Goal: Transaction & Acquisition: Book appointment/travel/reservation

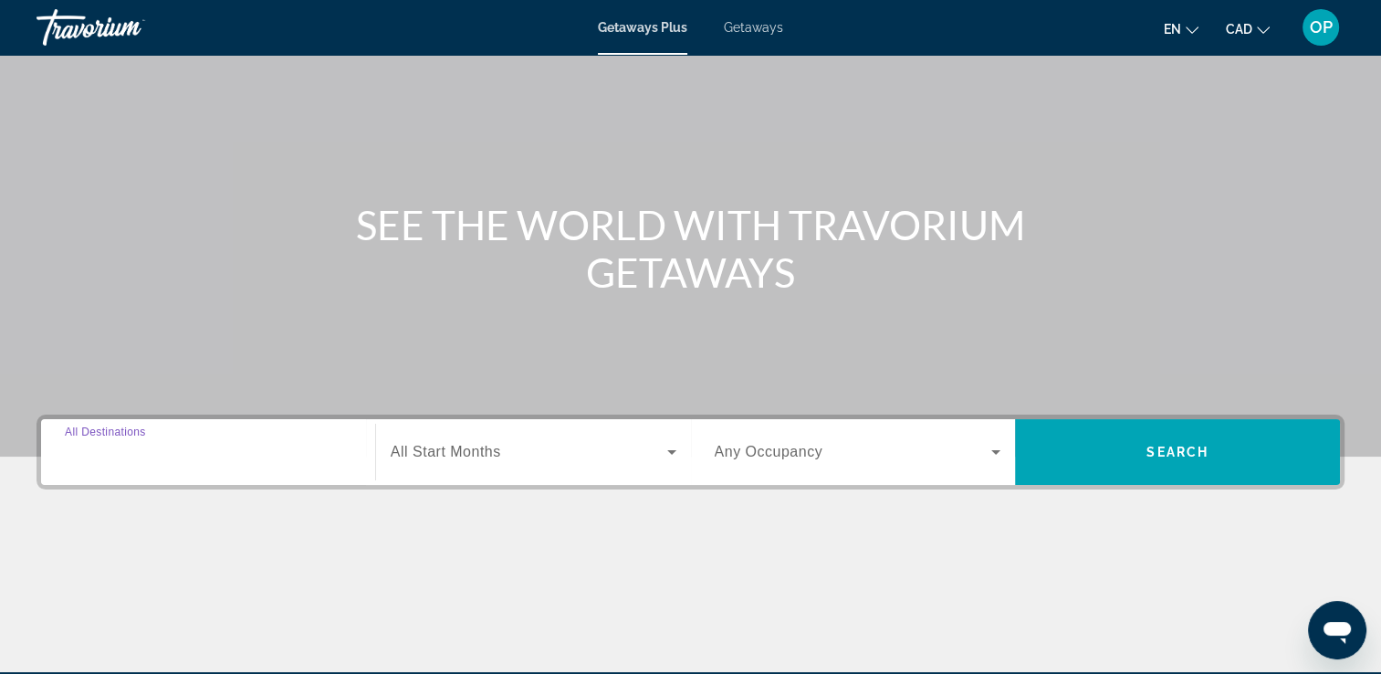
click at [183, 443] on input "Destination All Destinations" at bounding box center [208, 453] width 287 height 22
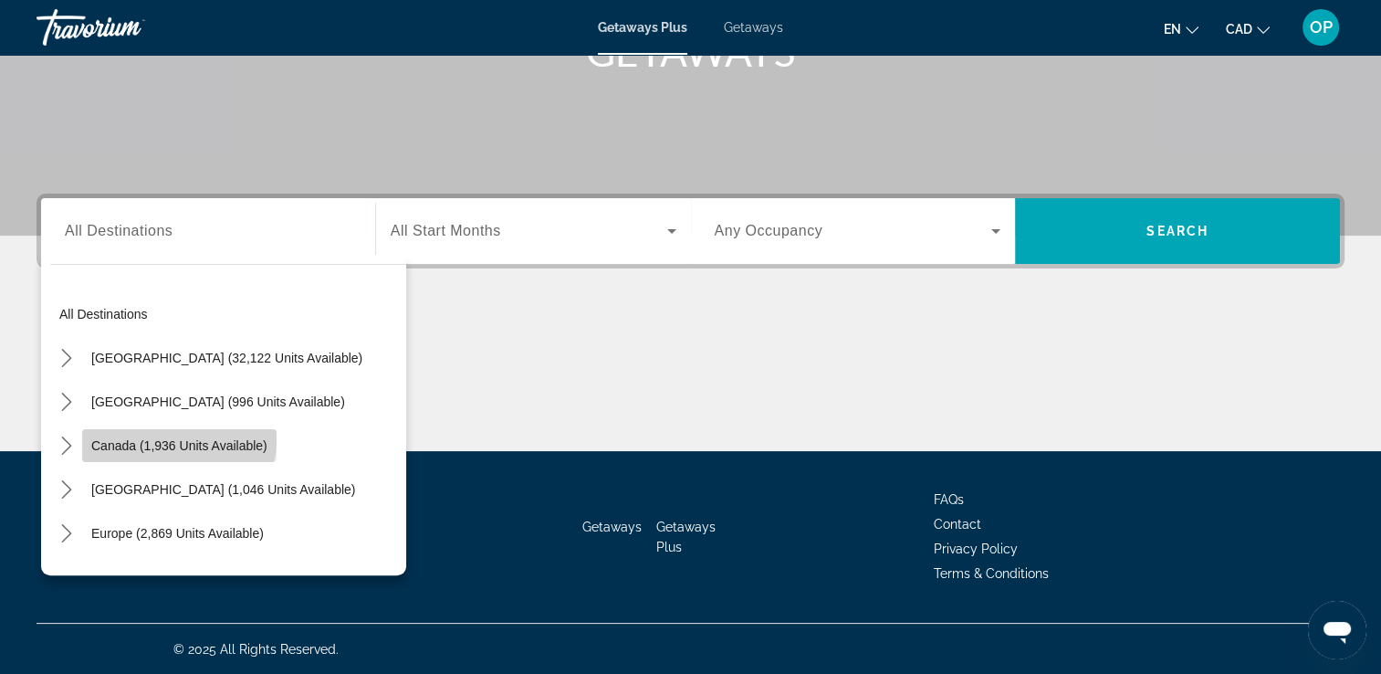
click at [151, 432] on span "Select destination: Canada (1,936 units available)" at bounding box center [179, 445] width 194 height 44
type input "**********"
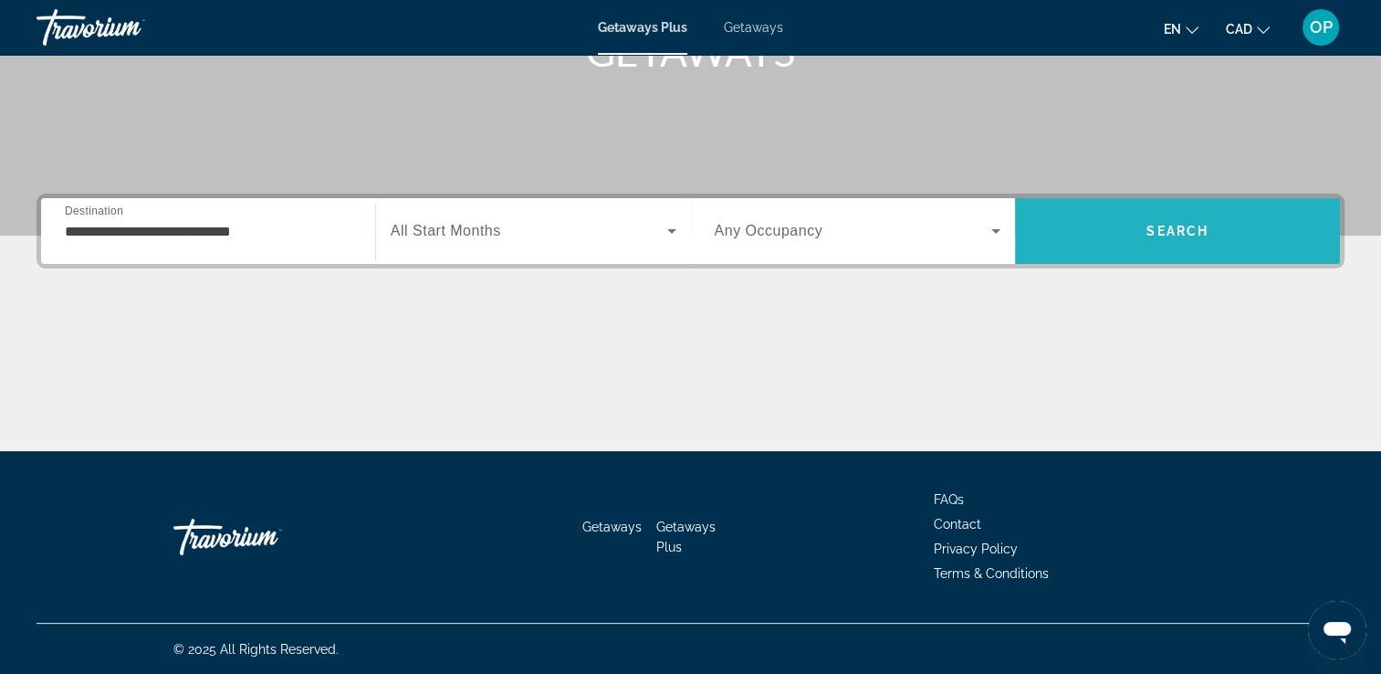
click at [1113, 245] on span "Search" at bounding box center [1177, 231] width 325 height 44
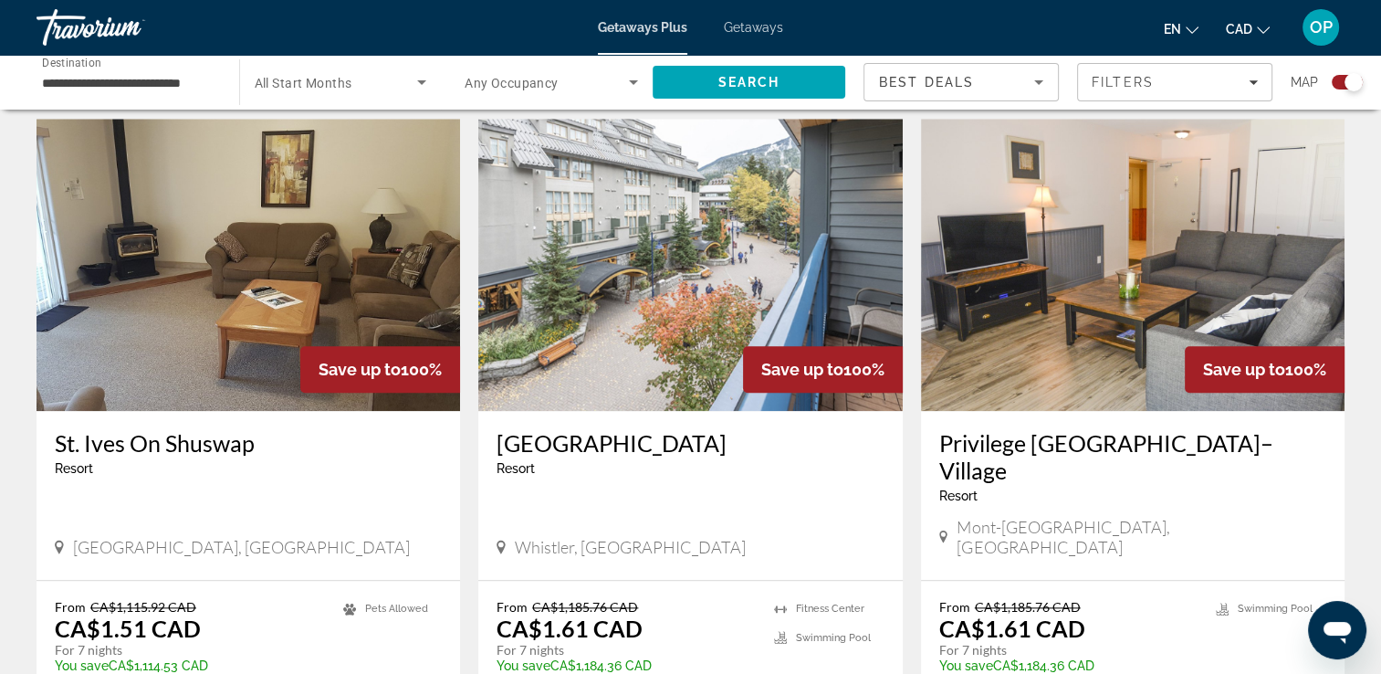
scroll to position [2099, 0]
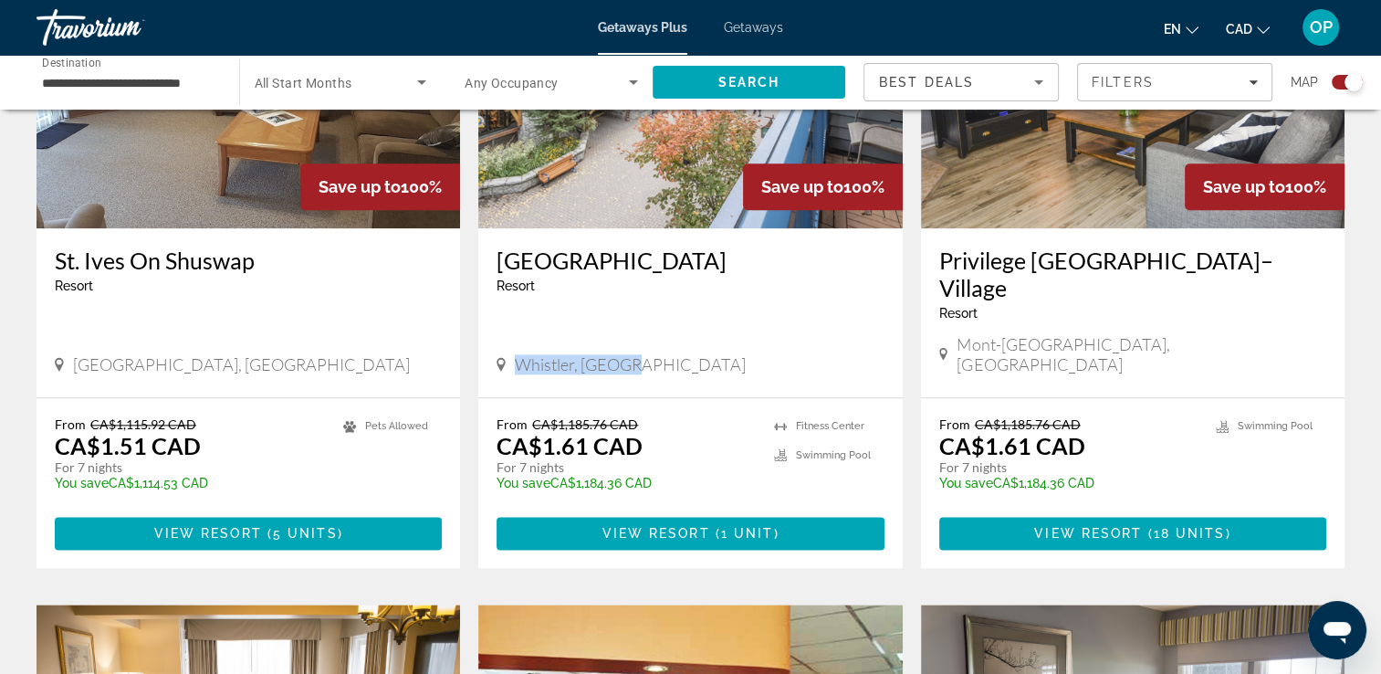
drag, startPoint x: 516, startPoint y: 316, endPoint x: 634, endPoint y: 314, distance: 118.7
click at [634, 354] on span "Whistler, [GEOGRAPHIC_DATA]" at bounding box center [630, 364] width 231 height 20
drag, startPoint x: 634, startPoint y: 314, endPoint x: 633, endPoint y: 422, distance: 107.7
click at [633, 422] on div "From CA$1,185.76 CAD CA$1.61 CAD For 7 nights You save CA$1,184.36 CAD temp" at bounding box center [625, 459] width 258 height 87
drag, startPoint x: 633, startPoint y: 422, endPoint x: 517, endPoint y: 390, distance: 121.1
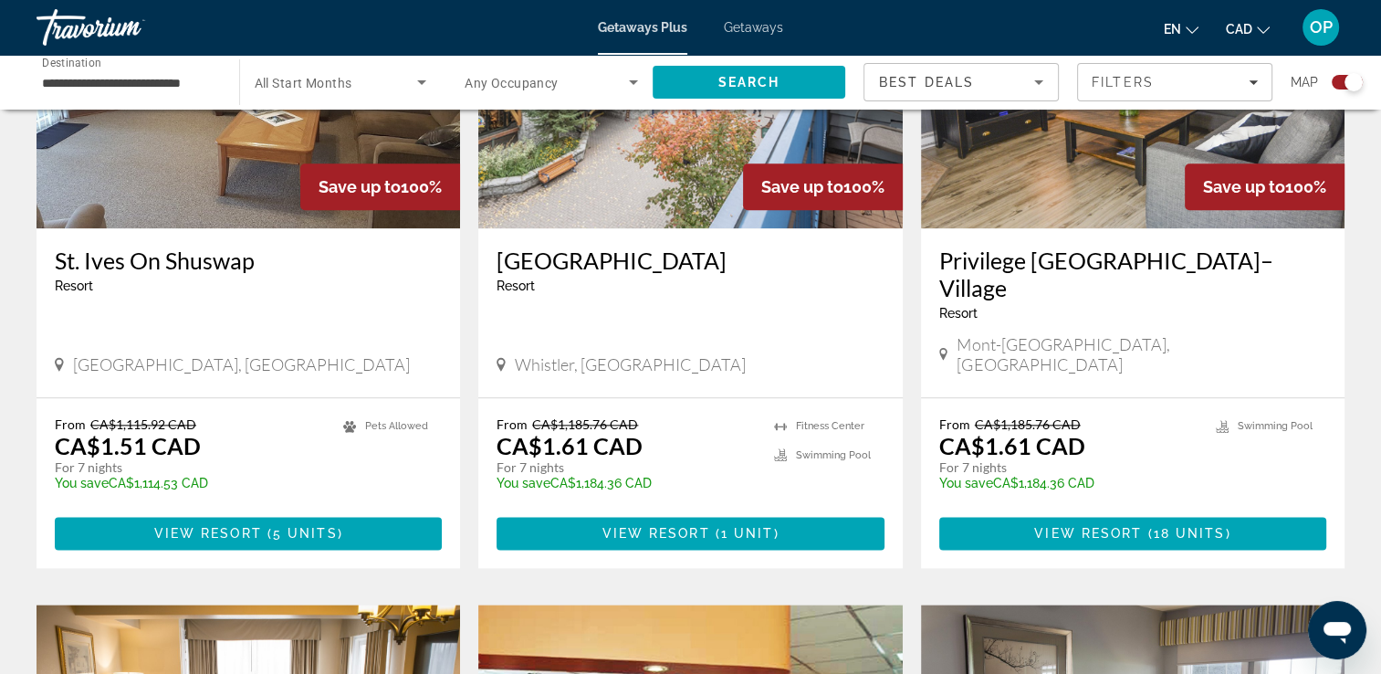
click at [517, 432] on p "CA$1.61 CAD" at bounding box center [569, 445] width 146 height 27
drag, startPoint x: 537, startPoint y: 393, endPoint x: 653, endPoint y: 396, distance: 115.9
click at [653, 416] on div "From CA$1,185.76 CAD CA$1.61 CAD For 7 nights You save CA$1,184.36 CAD temp" at bounding box center [625, 459] width 258 height 87
drag, startPoint x: 653, startPoint y: 396, endPoint x: 915, endPoint y: 290, distance: 283.4
click at [915, 290] on app-exchanges-search-item "Save up to 100% Privilege [GEOGRAPHIC_DATA]–Village Resort - This is an adults …" at bounding box center [1133, 252] width 442 height 632
